Goal: Information Seeking & Learning: Check status

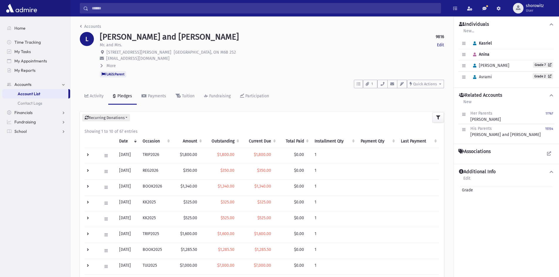
click at [128, 7] on input "Search" at bounding box center [264, 8] width 352 height 11
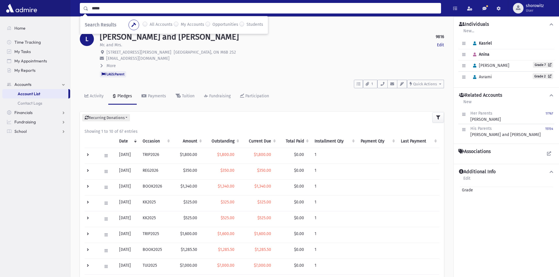
type input "*****"
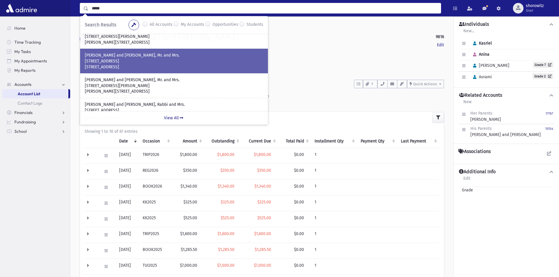
scroll to position [88, 0]
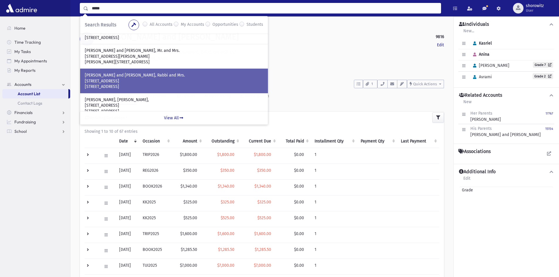
click at [121, 78] on p "[PERSON_NAME] and [PERSON_NAME], Rabbi and Mrs." at bounding box center [174, 75] width 178 height 6
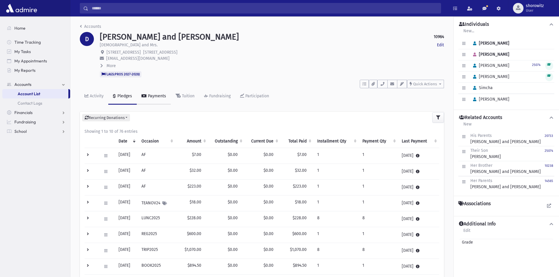
click at [153, 97] on div "Payments" at bounding box center [156, 96] width 19 height 5
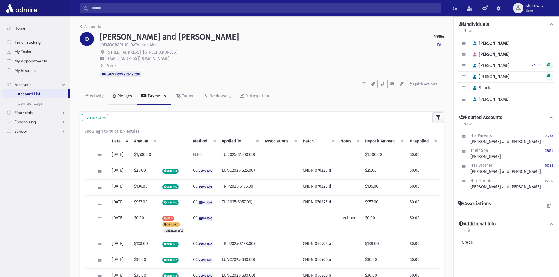
click at [123, 97] on div "Pledges" at bounding box center [124, 96] width 16 height 5
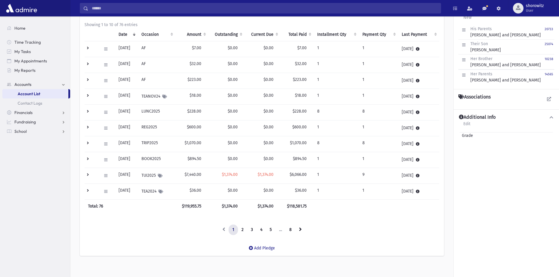
scroll to position [112, 0]
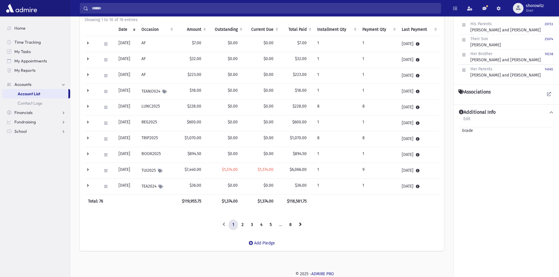
click at [88, 169] on td at bounding box center [90, 171] width 13 height 16
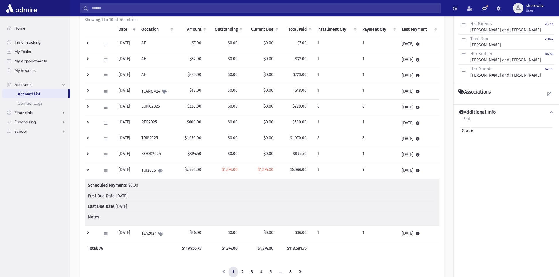
click at [88, 169] on td at bounding box center [90, 171] width 13 height 16
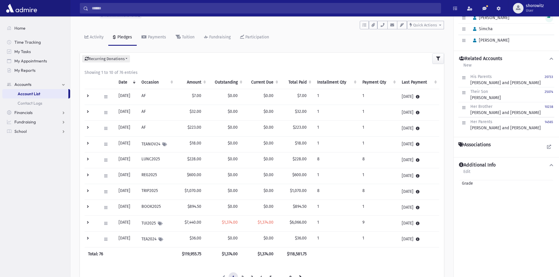
scroll to position [0, 0]
